Goal: Information Seeking & Learning: Learn about a topic

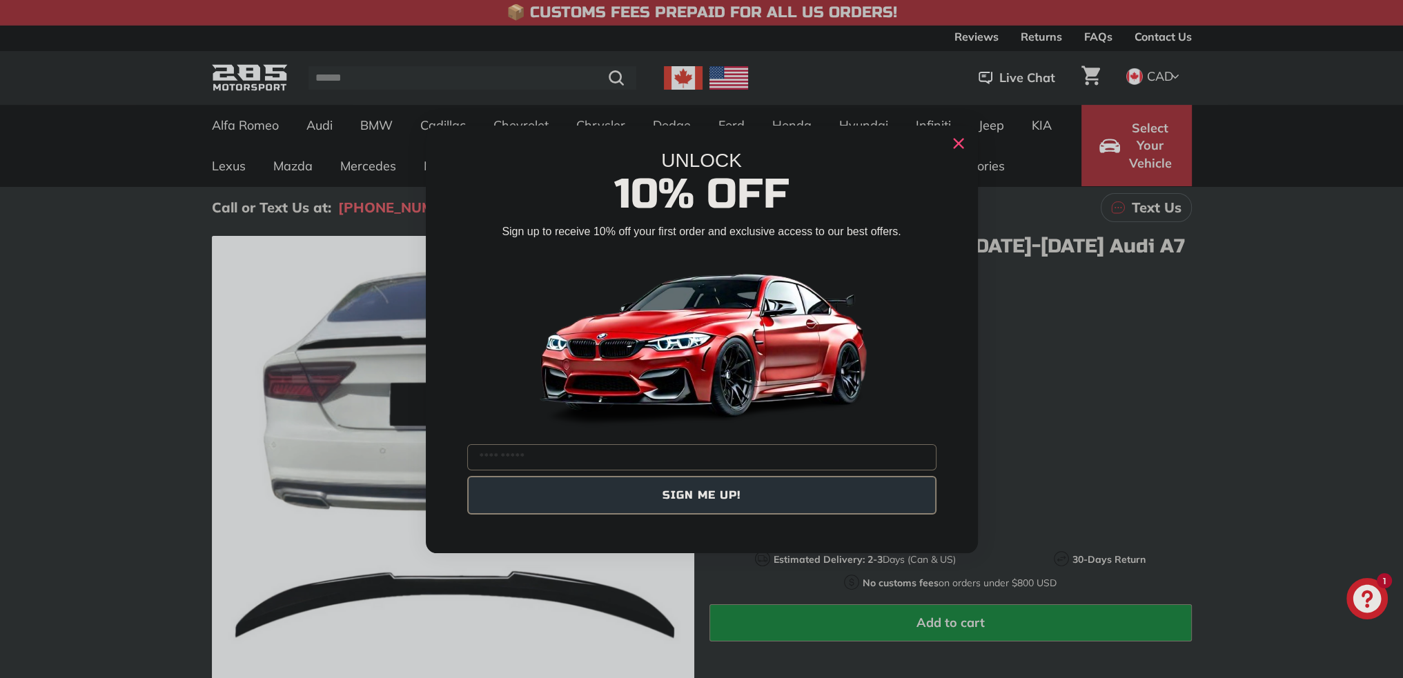
click at [952, 148] on circle "Close dialog" at bounding box center [958, 143] width 21 height 21
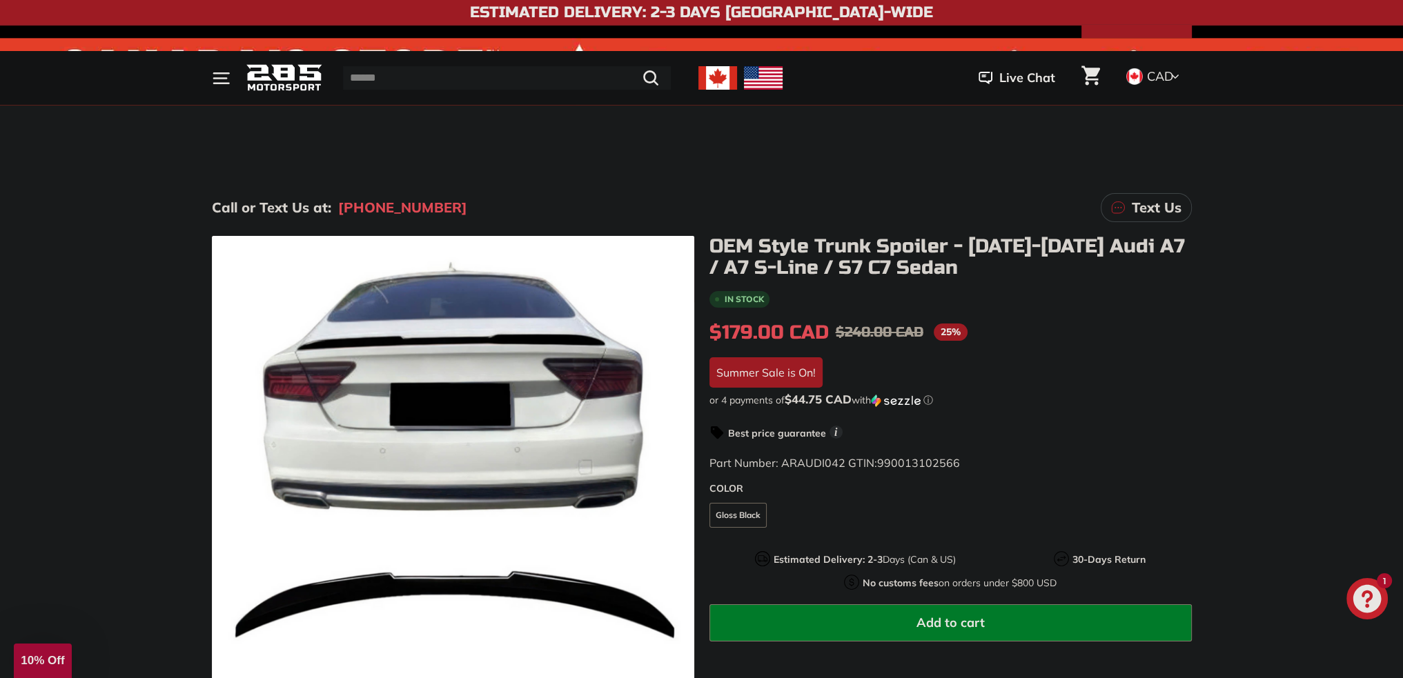
scroll to position [345, 0]
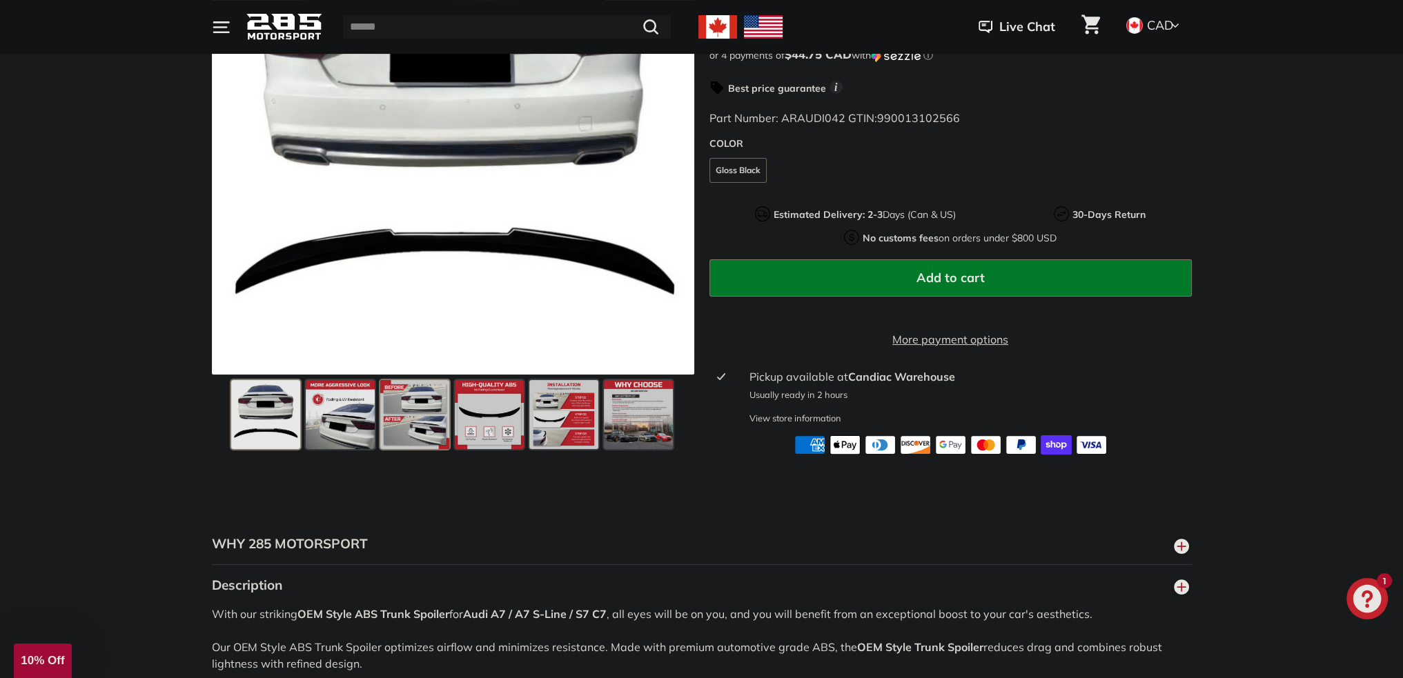
click at [429, 449] on span at bounding box center [414, 414] width 69 height 69
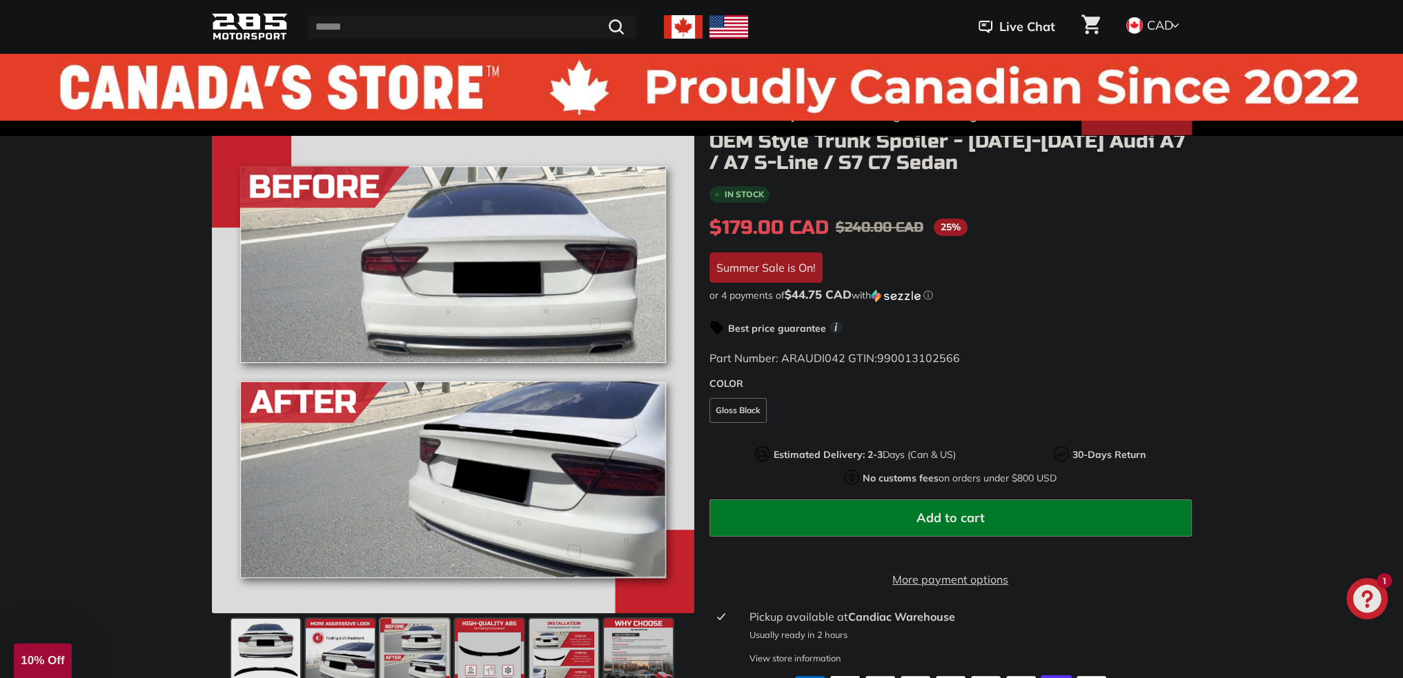
scroll to position [0, 0]
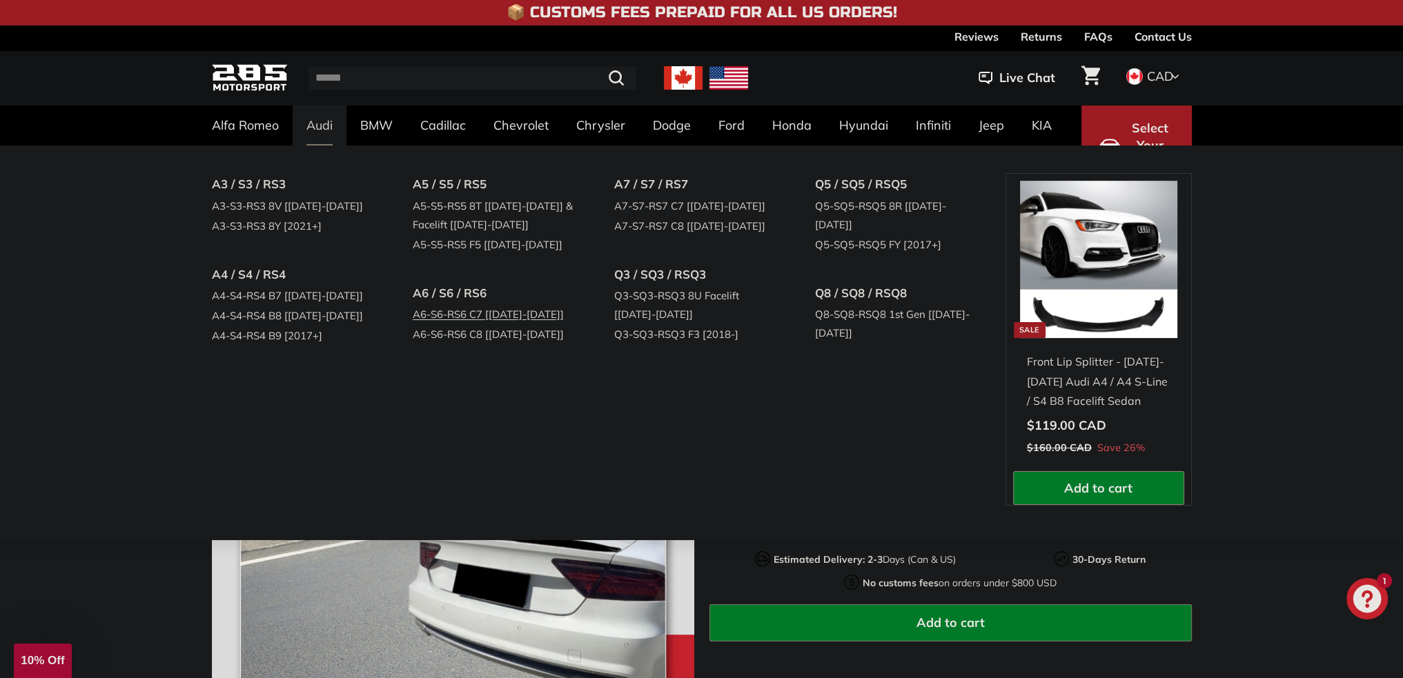
click at [487, 314] on link "A6-S6-RS6 C7 [[DATE]-[DATE]]" at bounding box center [494, 314] width 163 height 20
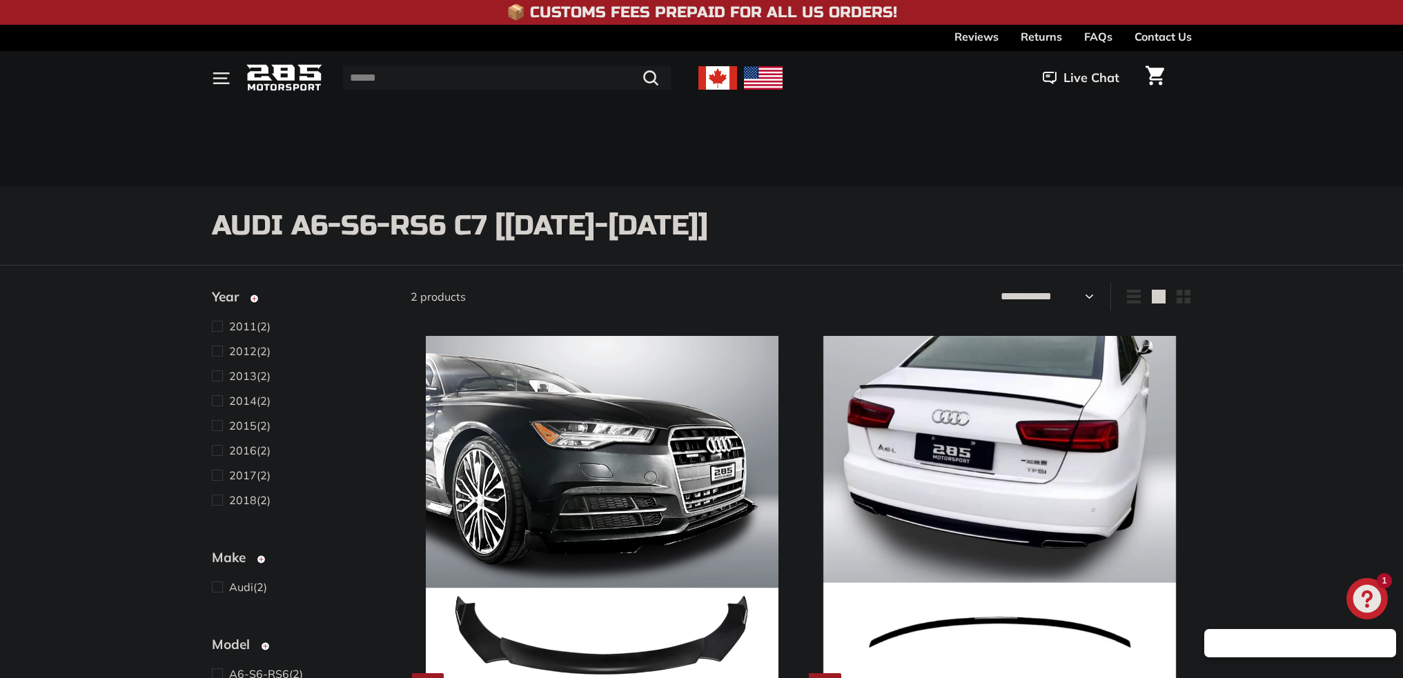
select select "**********"
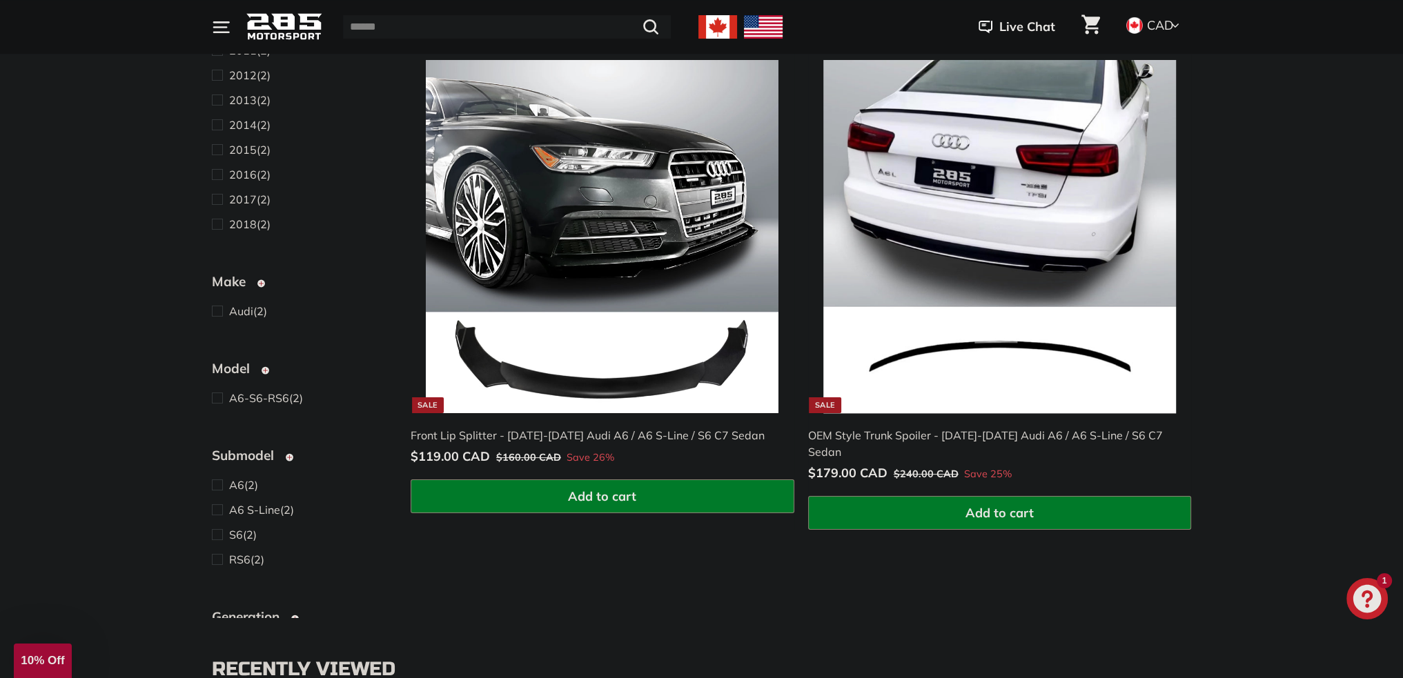
scroll to position [759, 0]
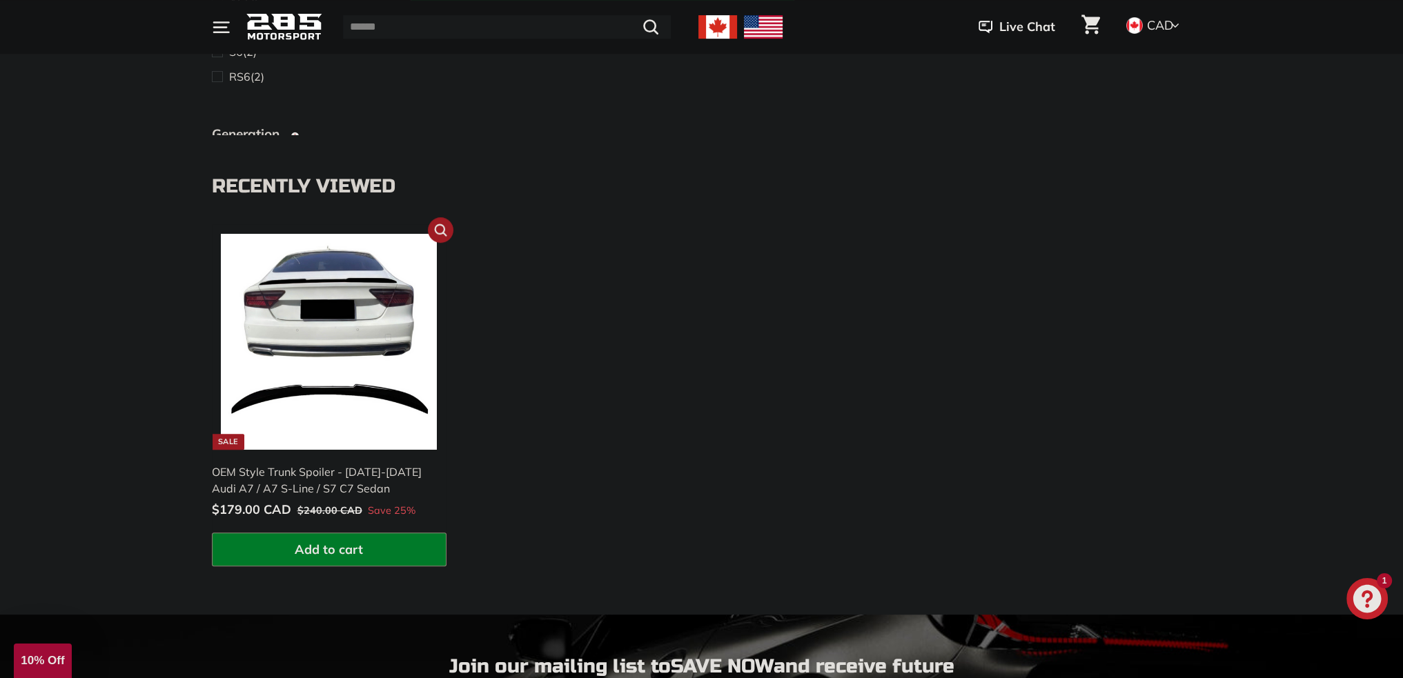
click at [352, 414] on img at bounding box center [329, 342] width 216 height 216
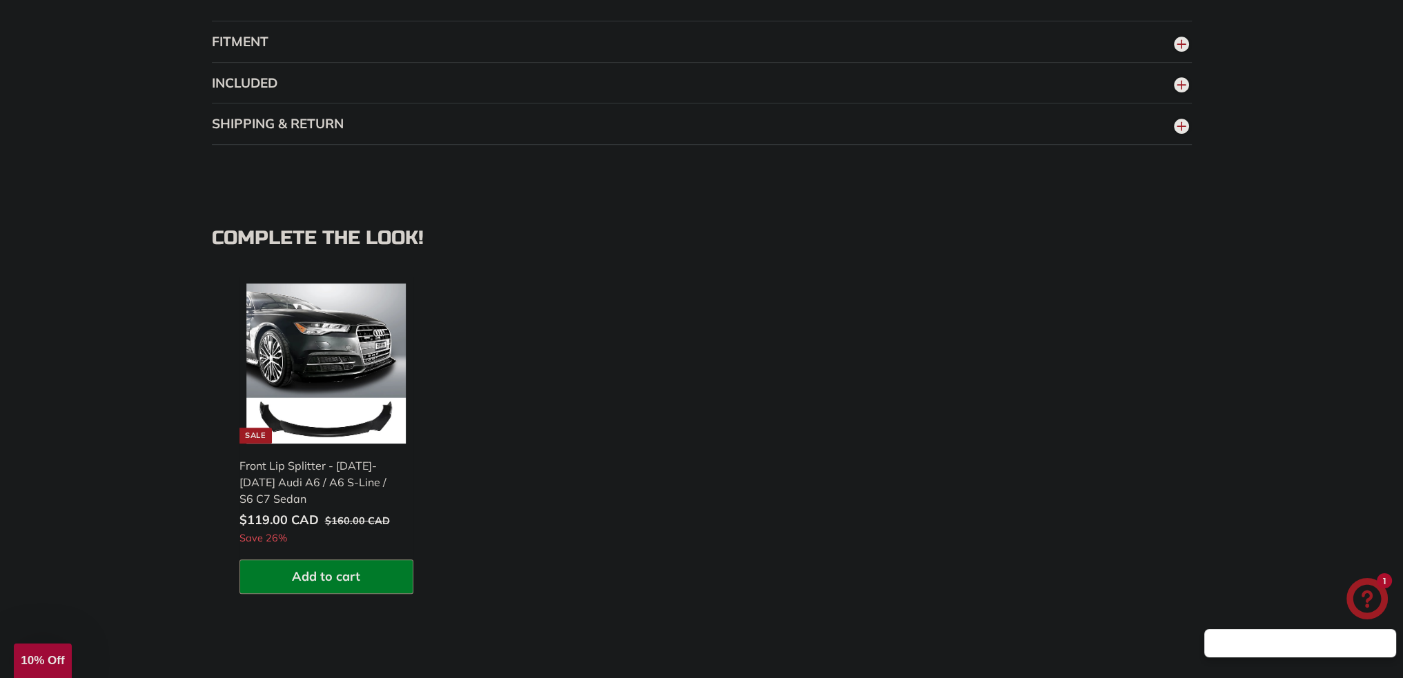
scroll to position [1104, 0]
click at [350, 62] on button "FITMENT" at bounding box center [702, 41] width 980 height 41
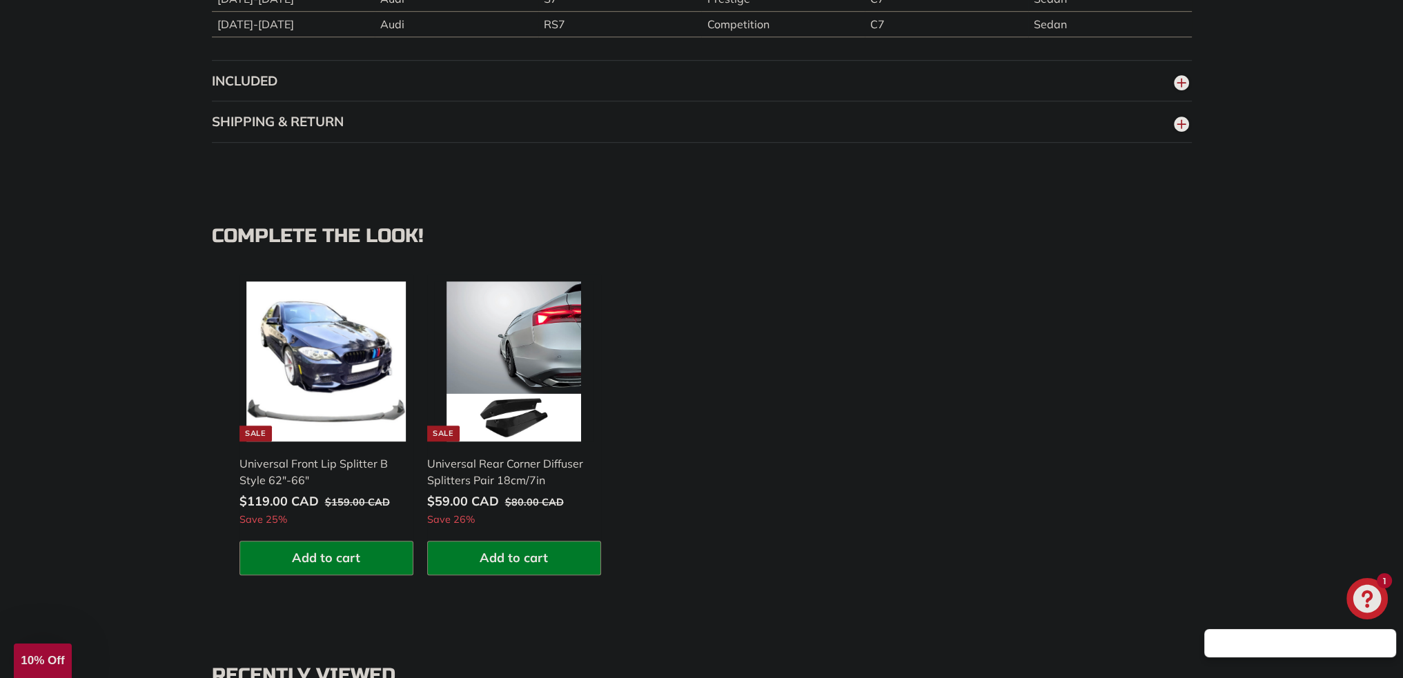
scroll to position [773, 0]
